Goal: Task Accomplishment & Management: Manage account settings

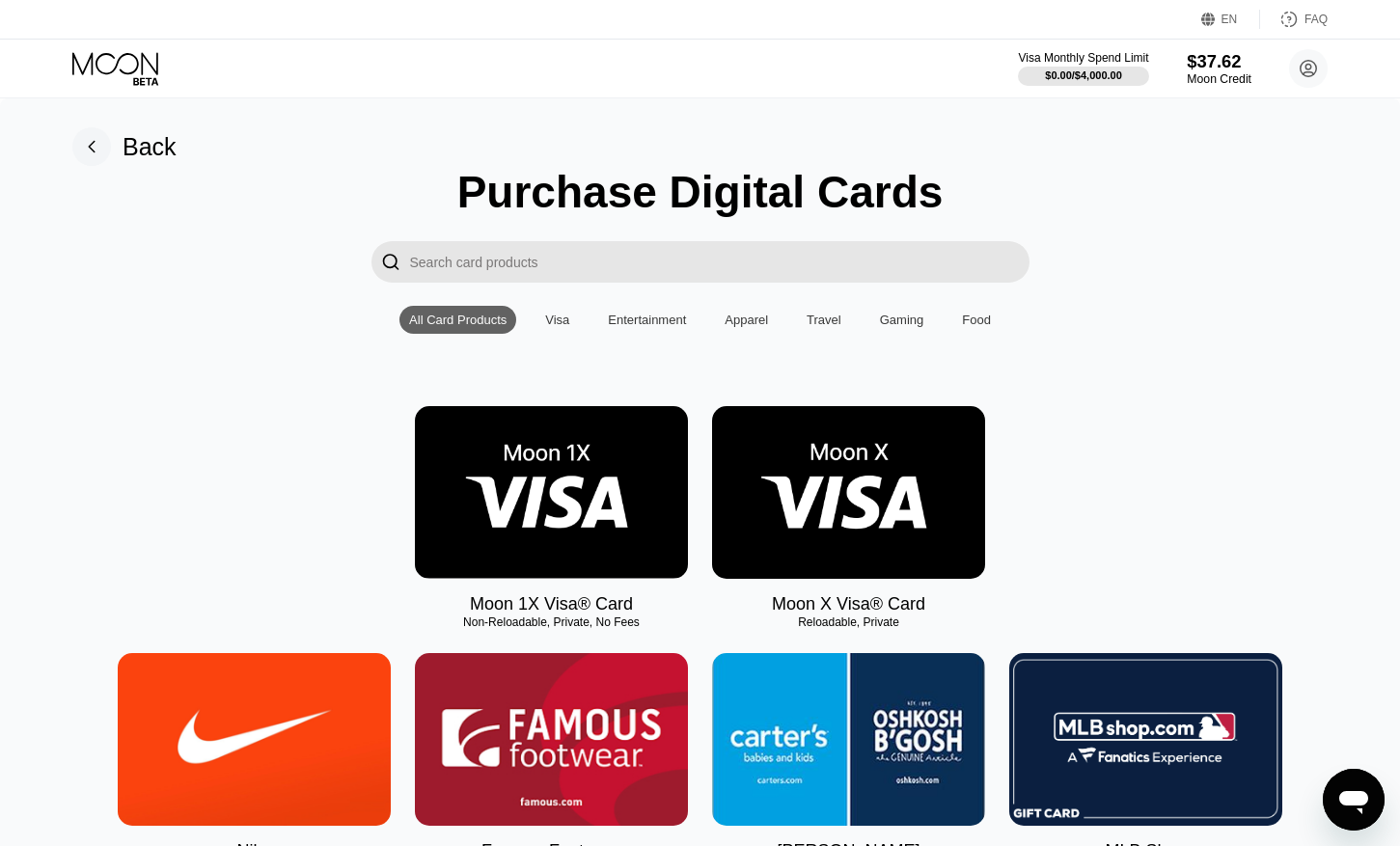
click at [1219, 68] on div "$37.62" at bounding box center [1218, 61] width 64 height 20
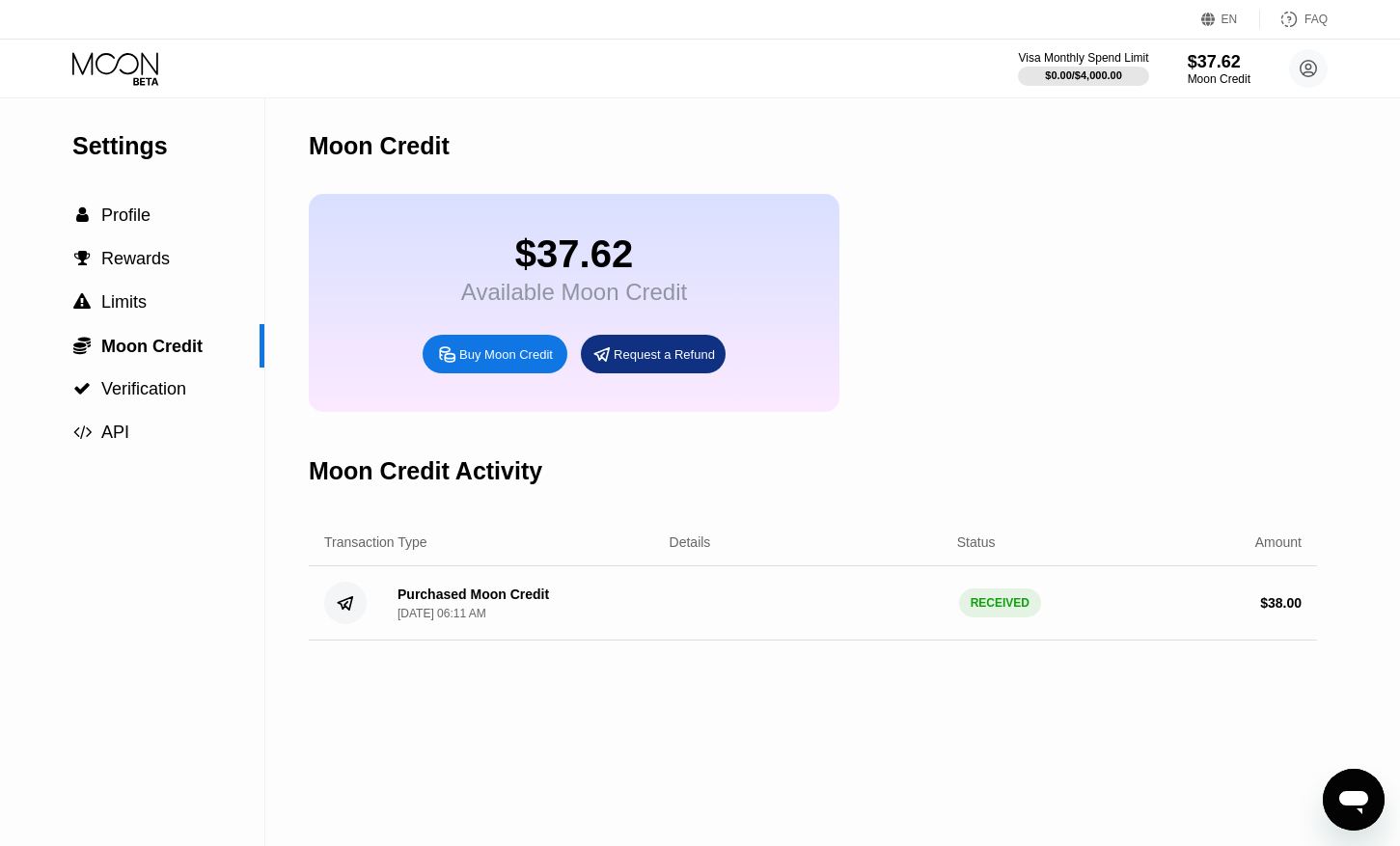
click at [137, 63] on icon at bounding box center [115, 63] width 86 height 22
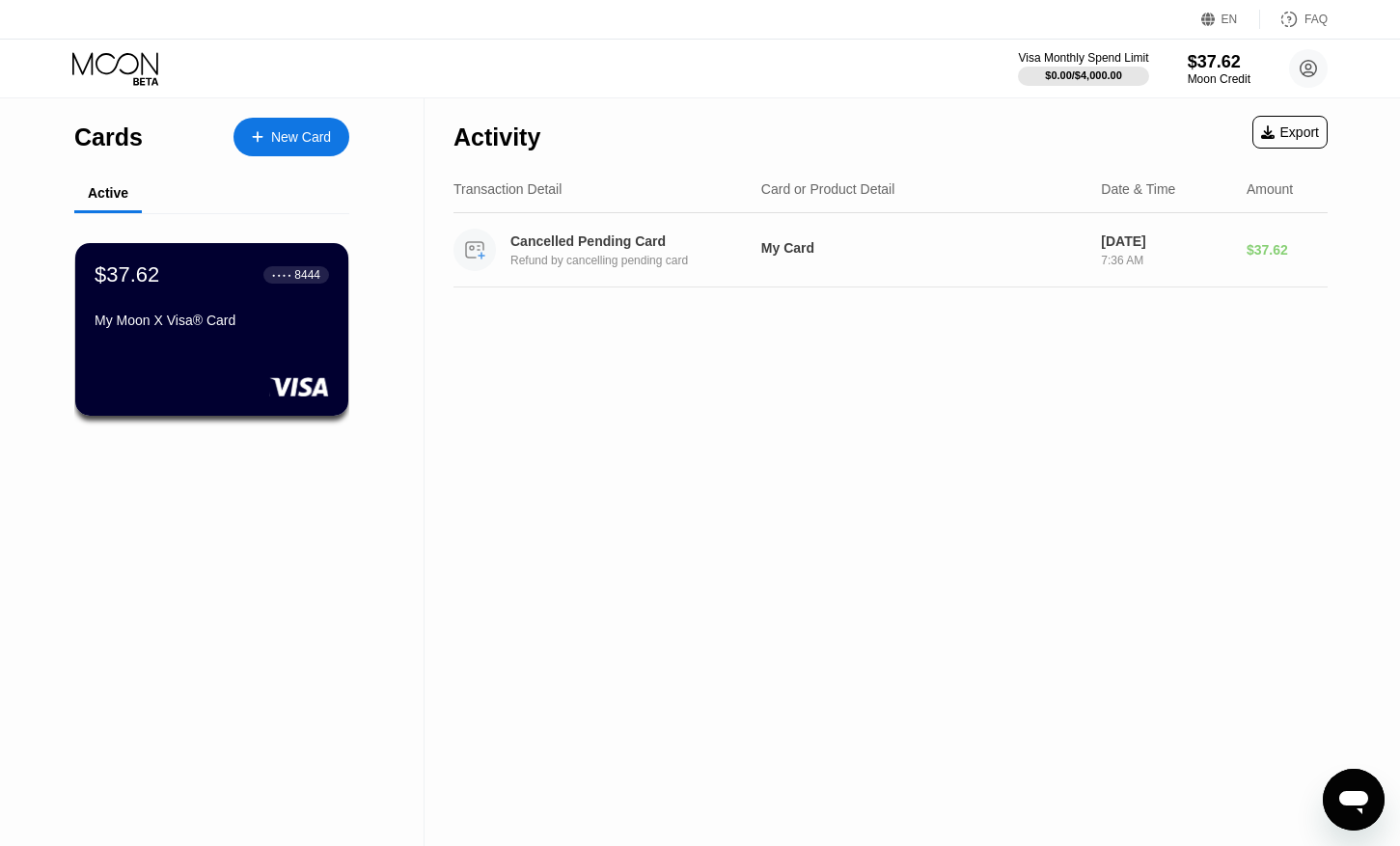
click at [911, 251] on div "My Card" at bounding box center [923, 248] width 324 height 16
click at [206, 353] on div "$37.62 ● ● ● ● 8444 My Moon X Visa® Card" at bounding box center [212, 329] width 276 height 175
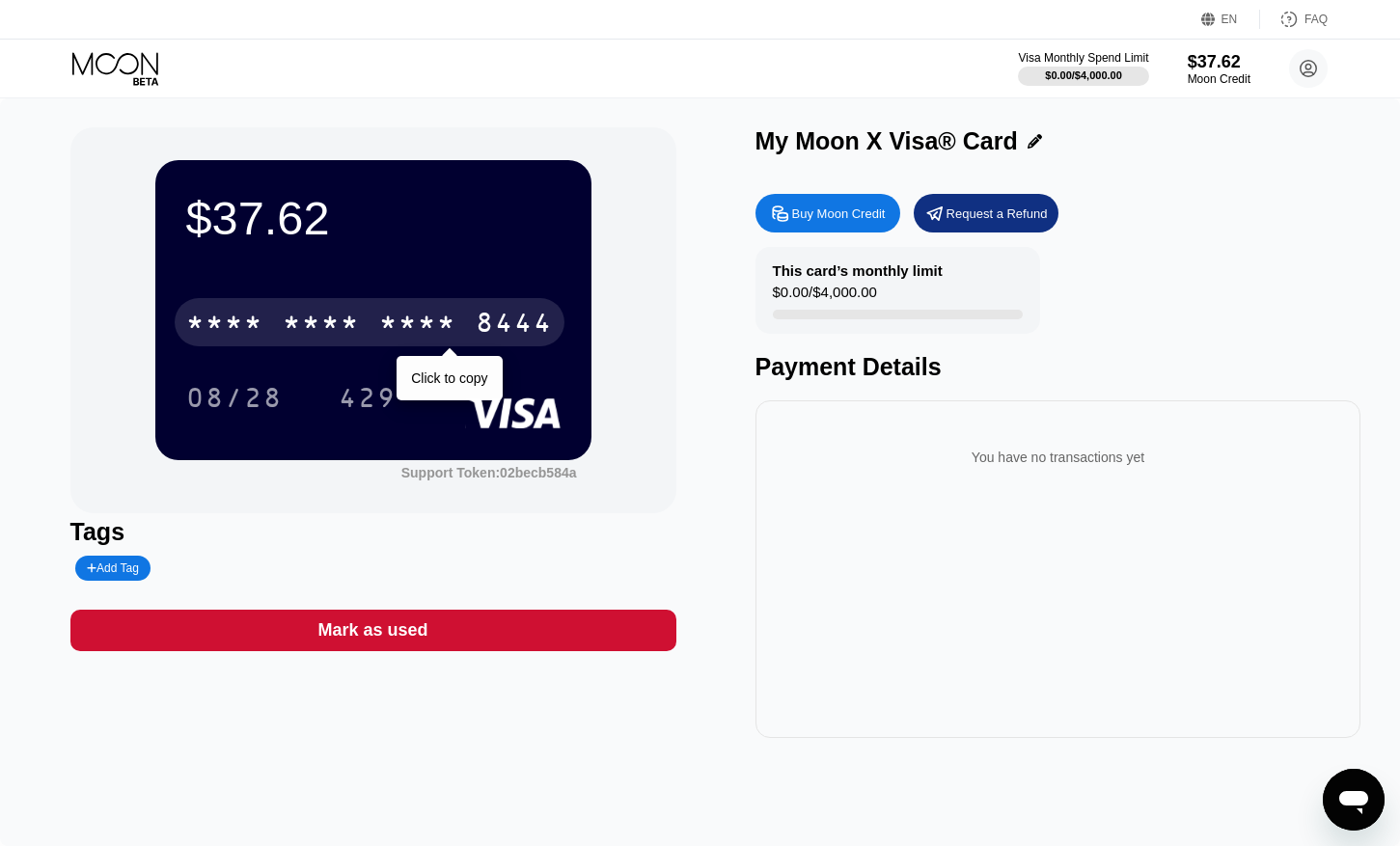
click at [456, 322] on div "* * * *" at bounding box center [418, 324] width 77 height 31
